Goal: Transaction & Acquisition: Purchase product/service

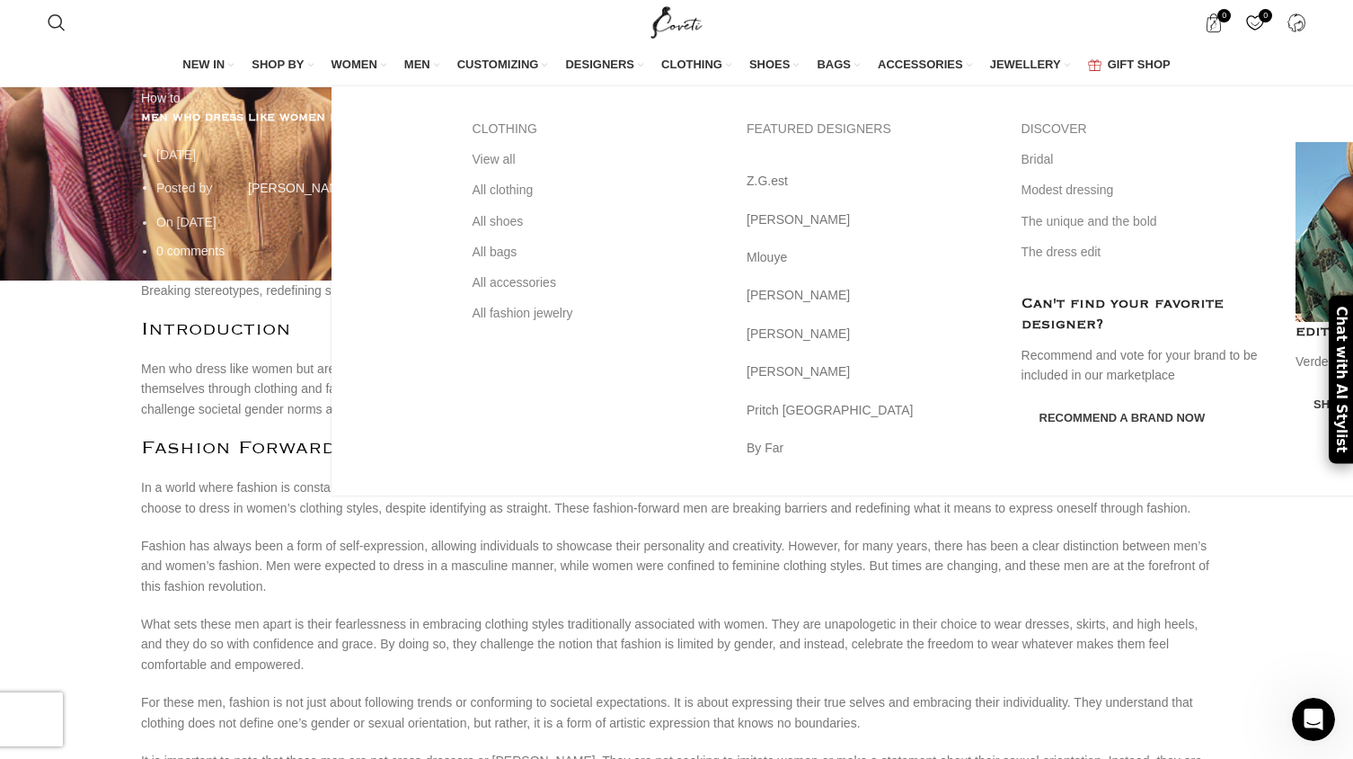
click at [332, 65] on span "WOMEN" at bounding box center [355, 65] width 46 height 16
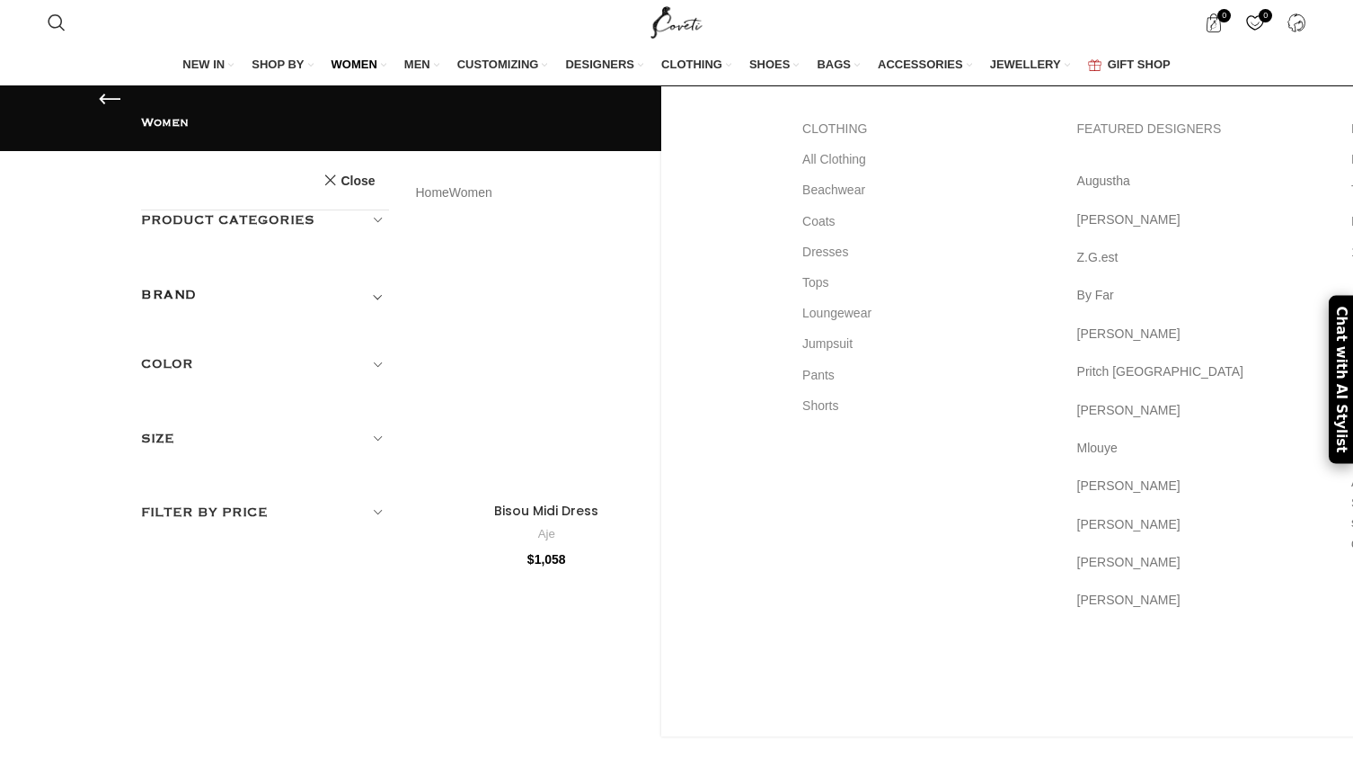
click at [661, 75] on li "CLOTHING CLOTHING All Clothing Beachwear Coats Dresses Tops Loungewear Jumpsuit…" at bounding box center [696, 66] width 70 height 38
click at [661, 73] on span "CLOTHING" at bounding box center [691, 65] width 61 height 16
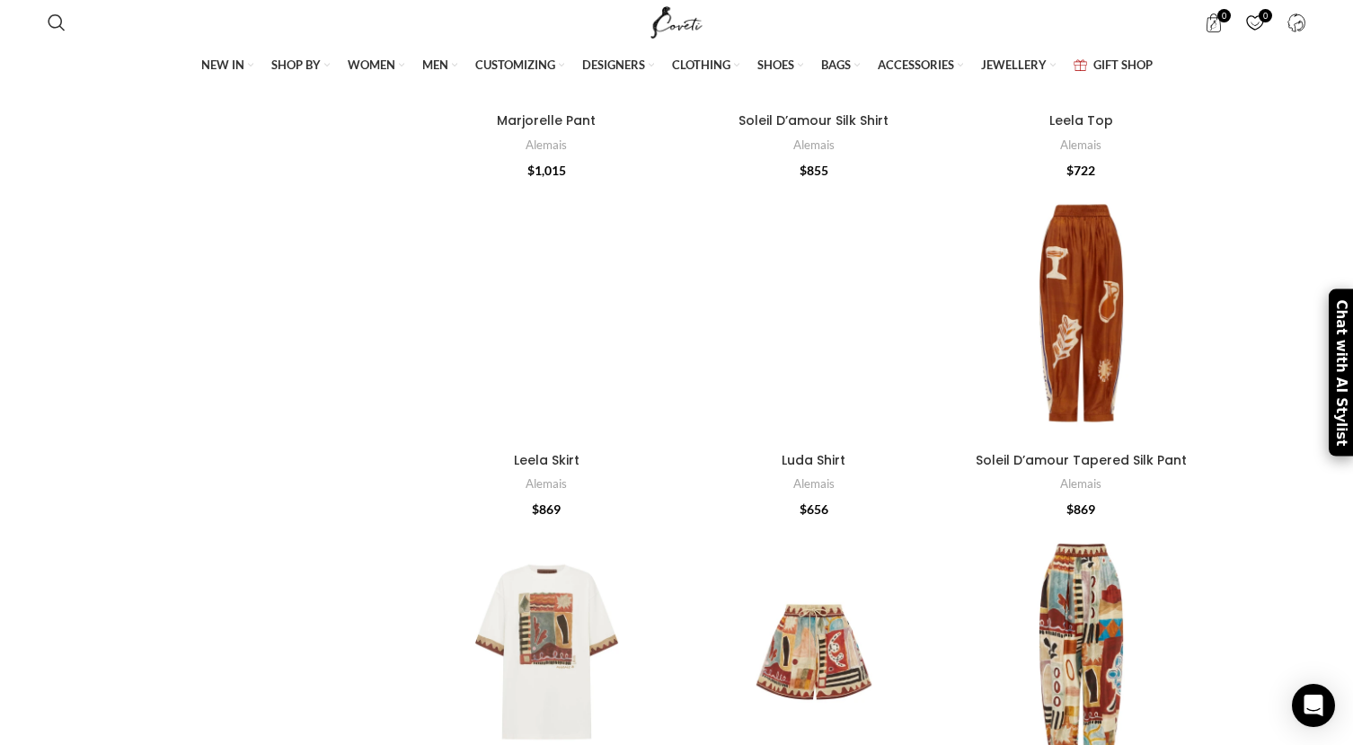
scroll to position [2286, 1]
